Goal: Navigation & Orientation: Find specific page/section

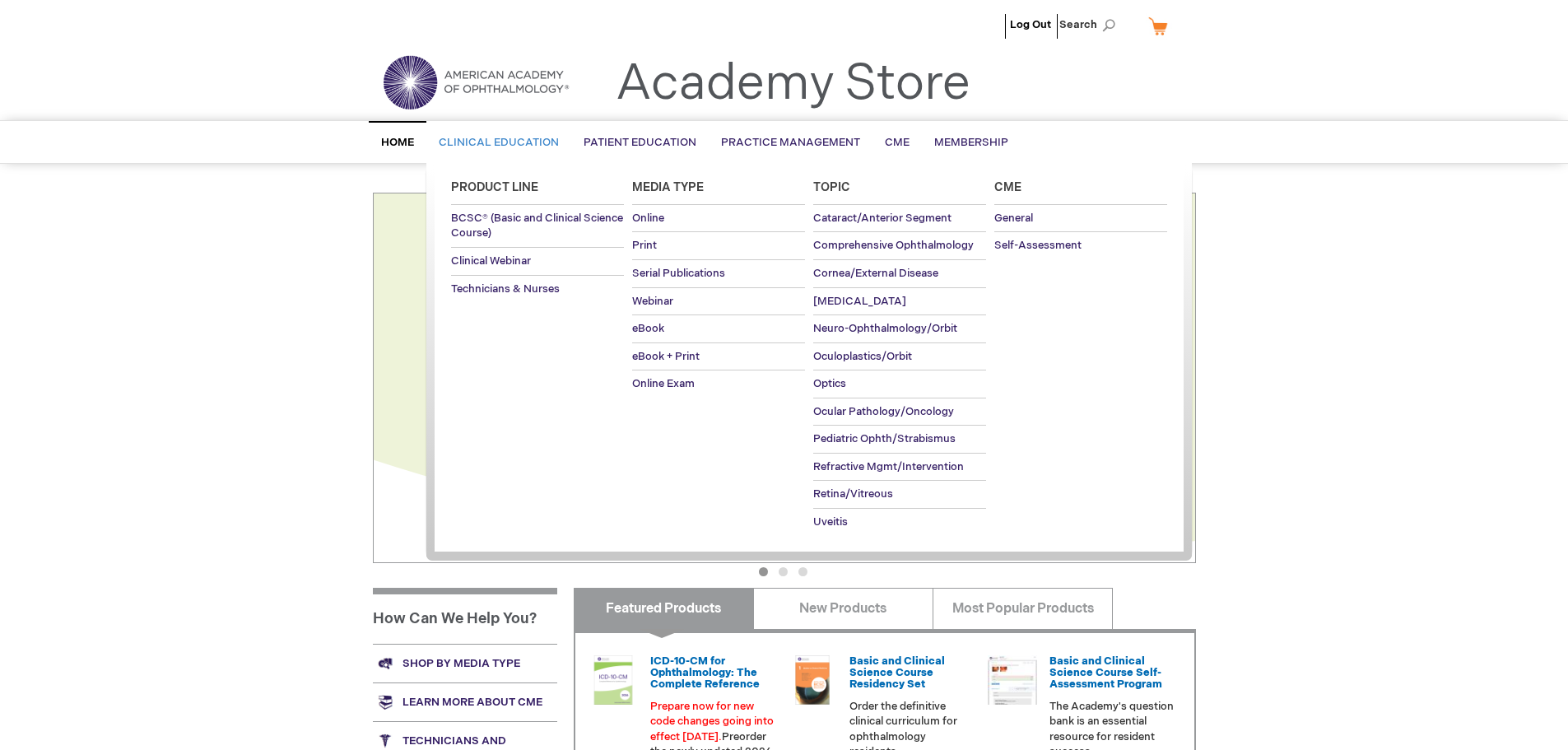
click at [526, 148] on span "Clinical Education" at bounding box center [499, 143] width 120 height 14
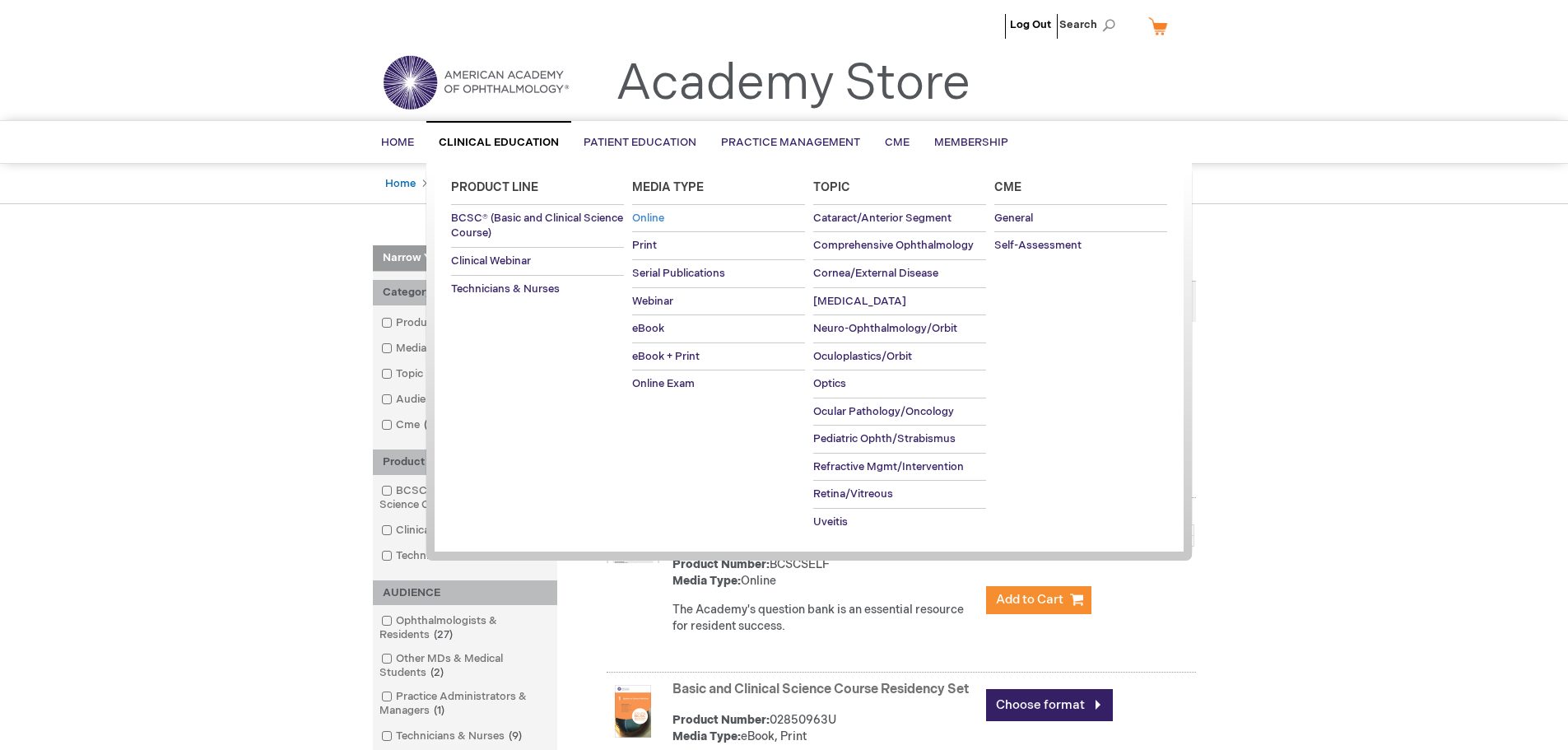
click at [650, 213] on span "Online" at bounding box center [648, 219] width 32 height 14
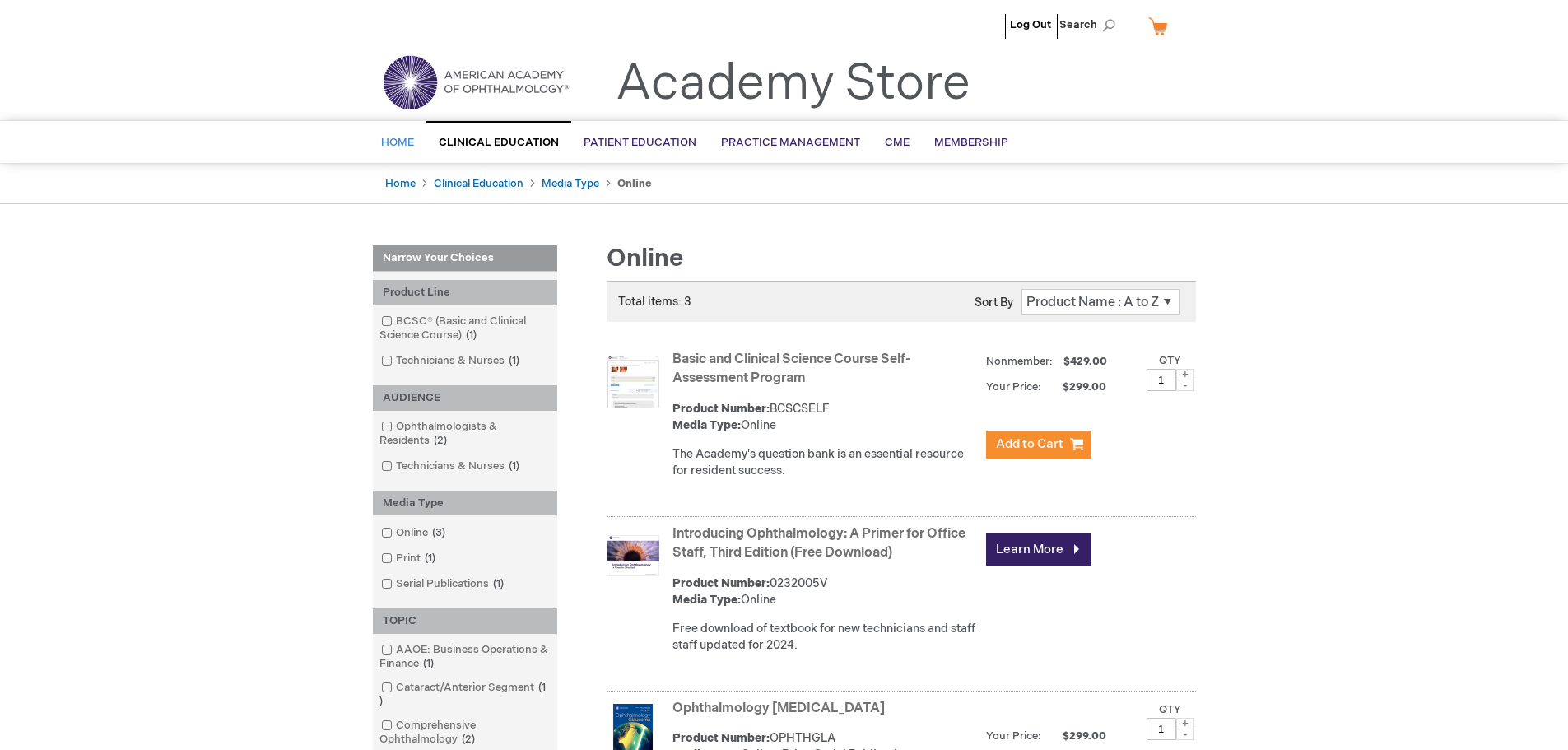
click at [401, 149] on span "Home" at bounding box center [397, 143] width 33 height 14
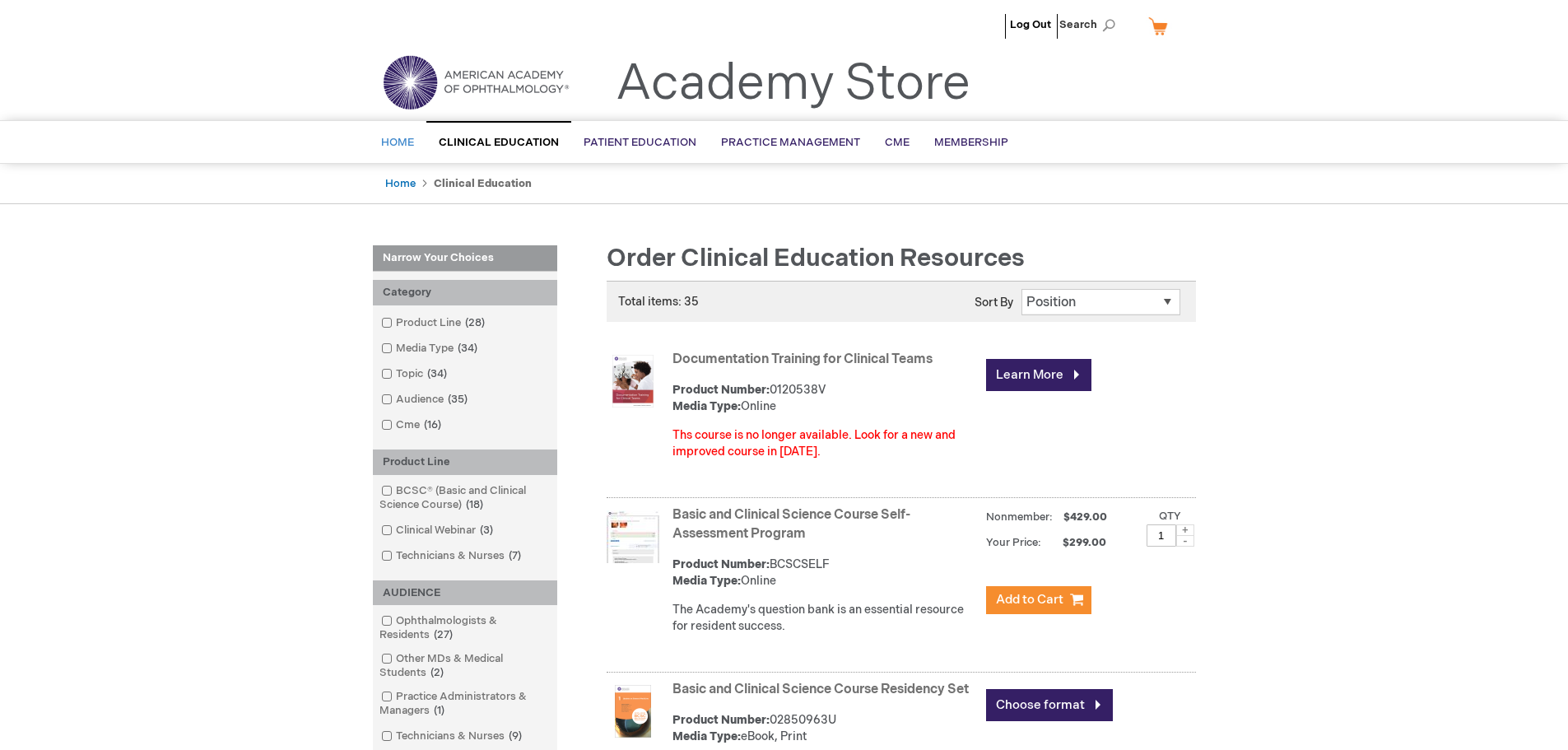
click at [400, 140] on span "Home" at bounding box center [397, 143] width 33 height 14
